Goal: Check status: Check status

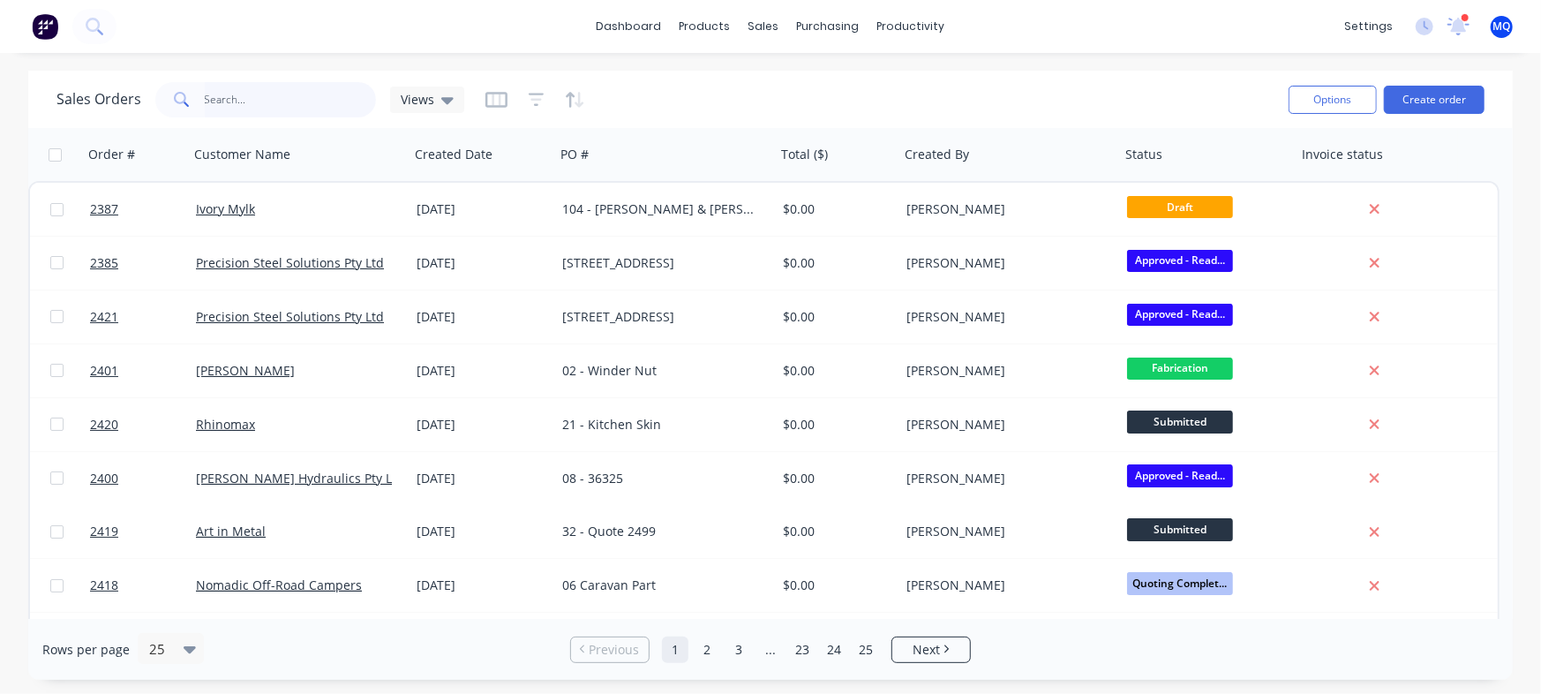
click at [252, 102] on input "text" at bounding box center [291, 99] width 172 height 35
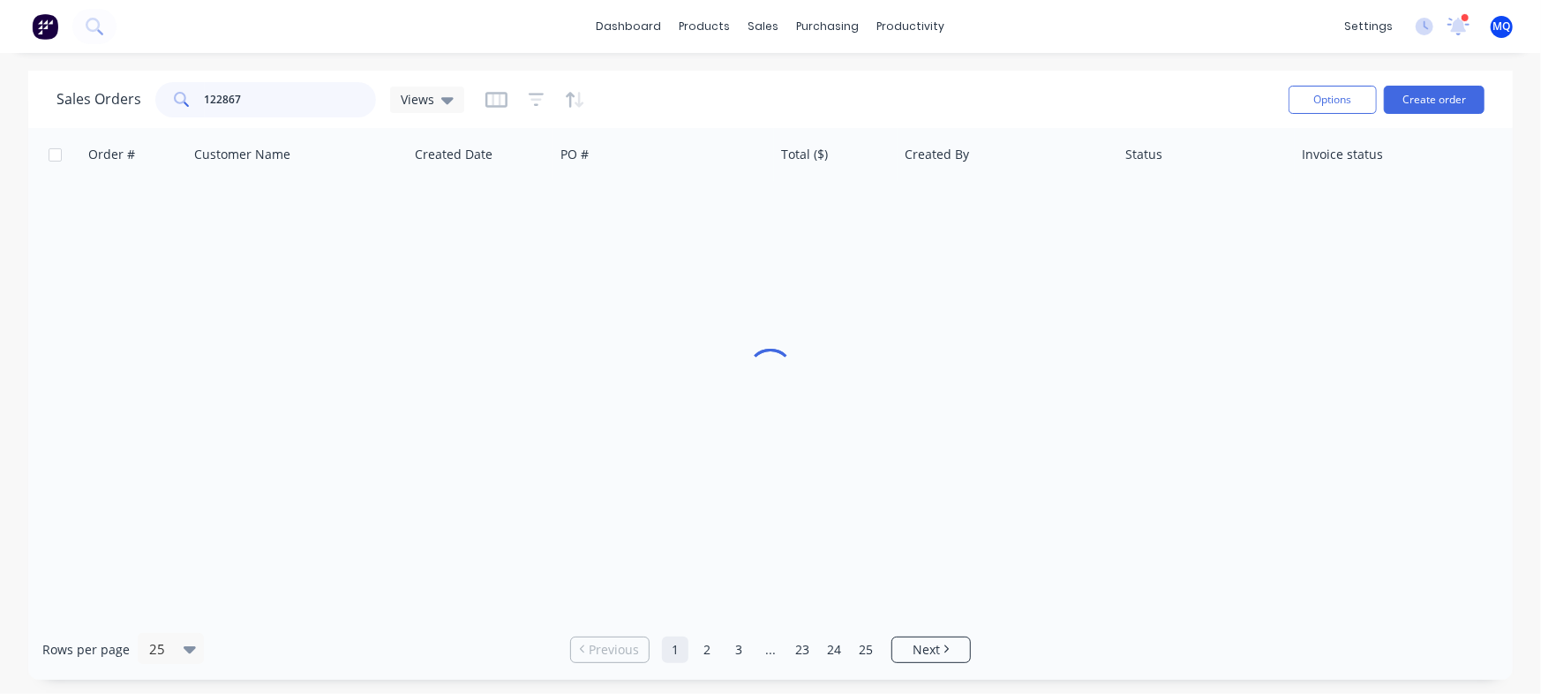
type input "122867"
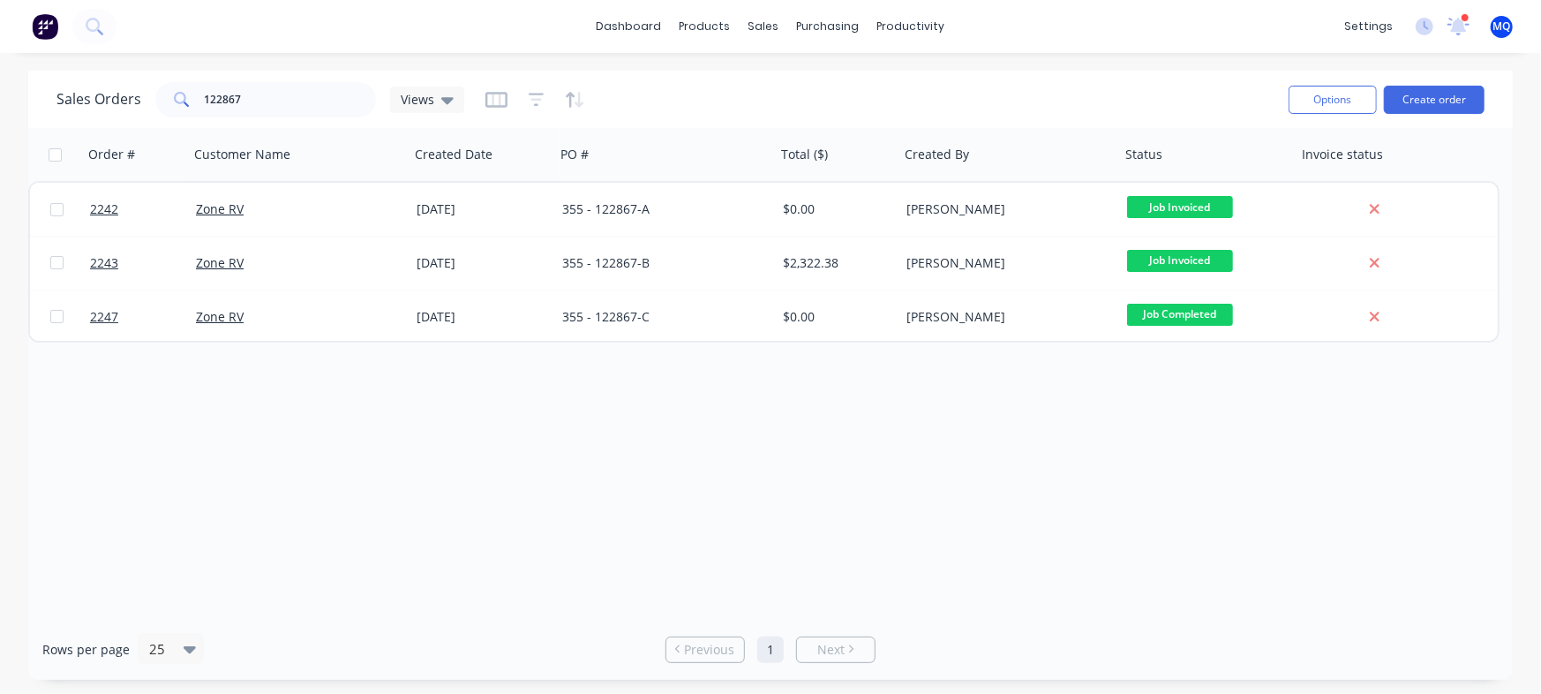
click at [952, 441] on div "Order # Customer Name Created Date PO # Total ($) Created By Status Invoice sta…" at bounding box center [770, 373] width 1485 height 491
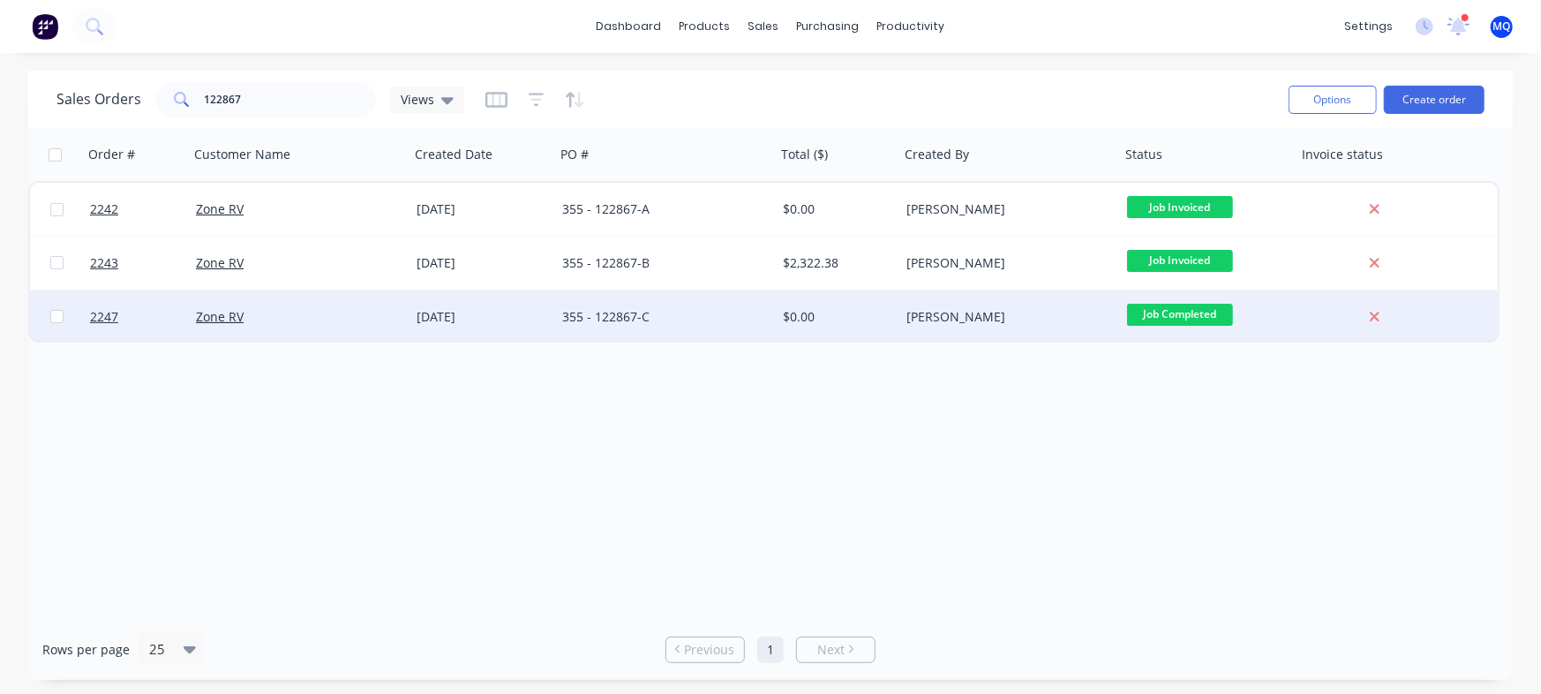
click at [1006, 320] on div "Greg Lyall" at bounding box center [1005, 317] width 196 height 18
